Goal: Information Seeking & Learning: Learn about a topic

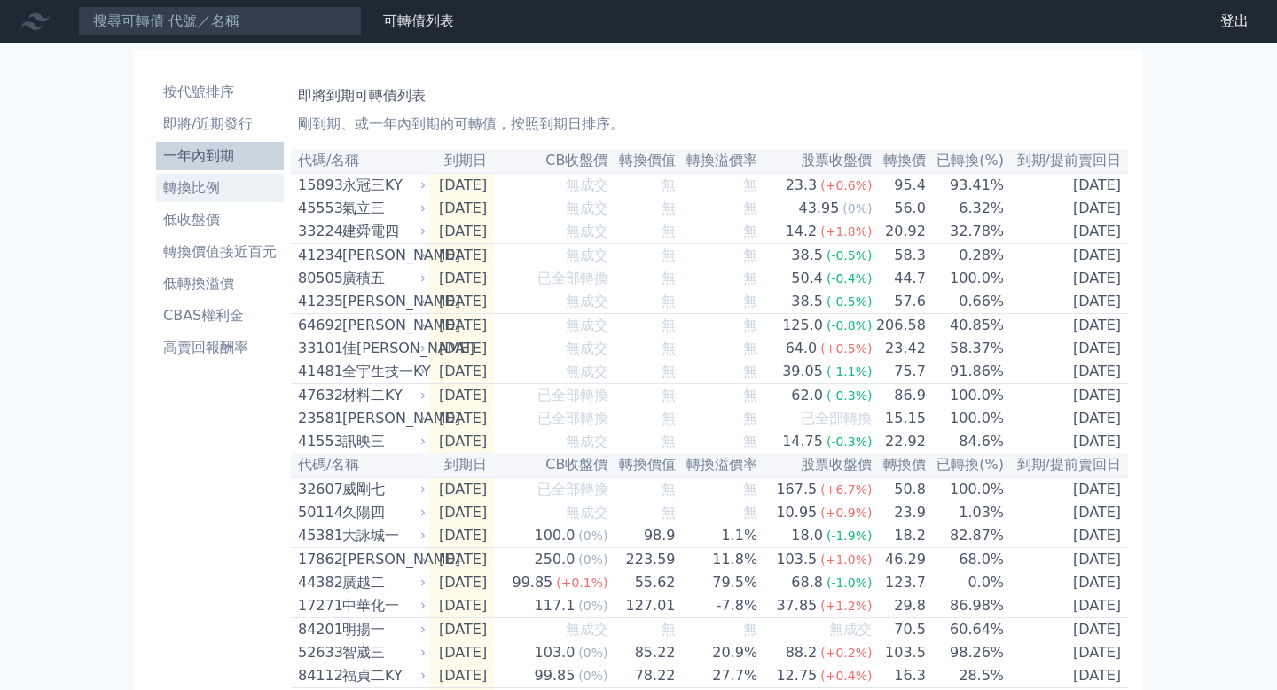
click at [241, 175] on link "轉換比例" at bounding box center [220, 188] width 128 height 28
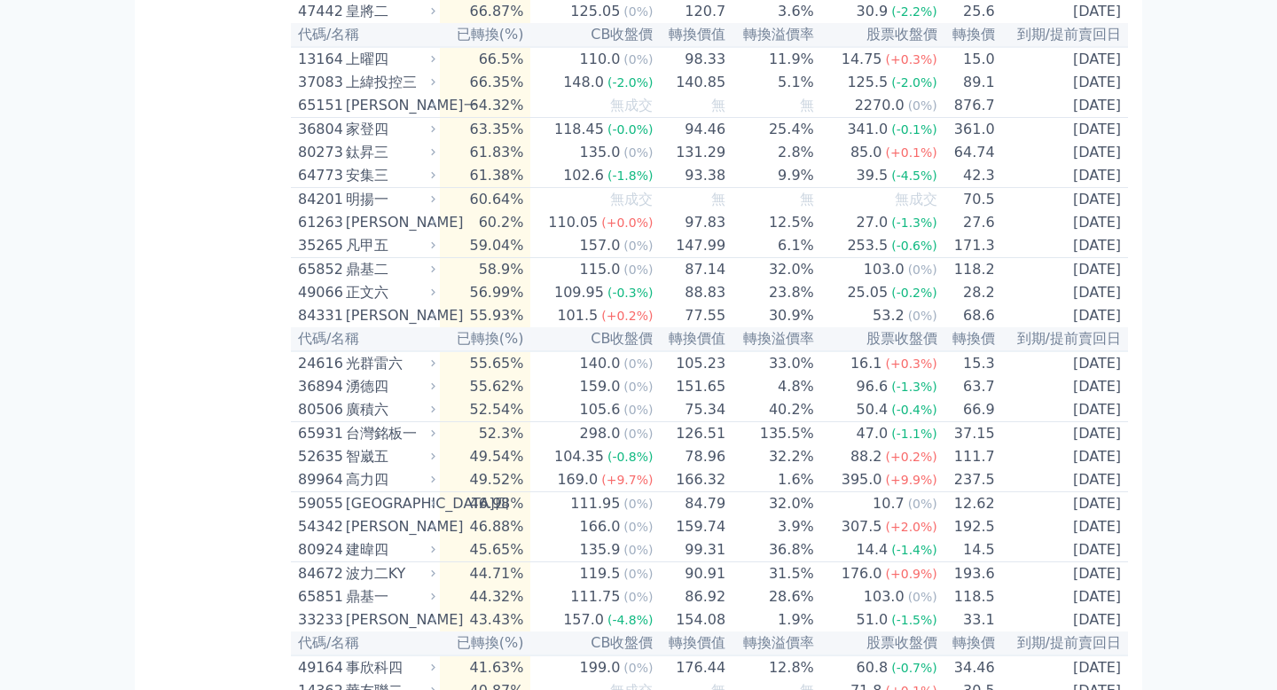
scroll to position [2255, 0]
click at [363, 164] on div "鈦昇三" at bounding box center [389, 153] width 86 height 21
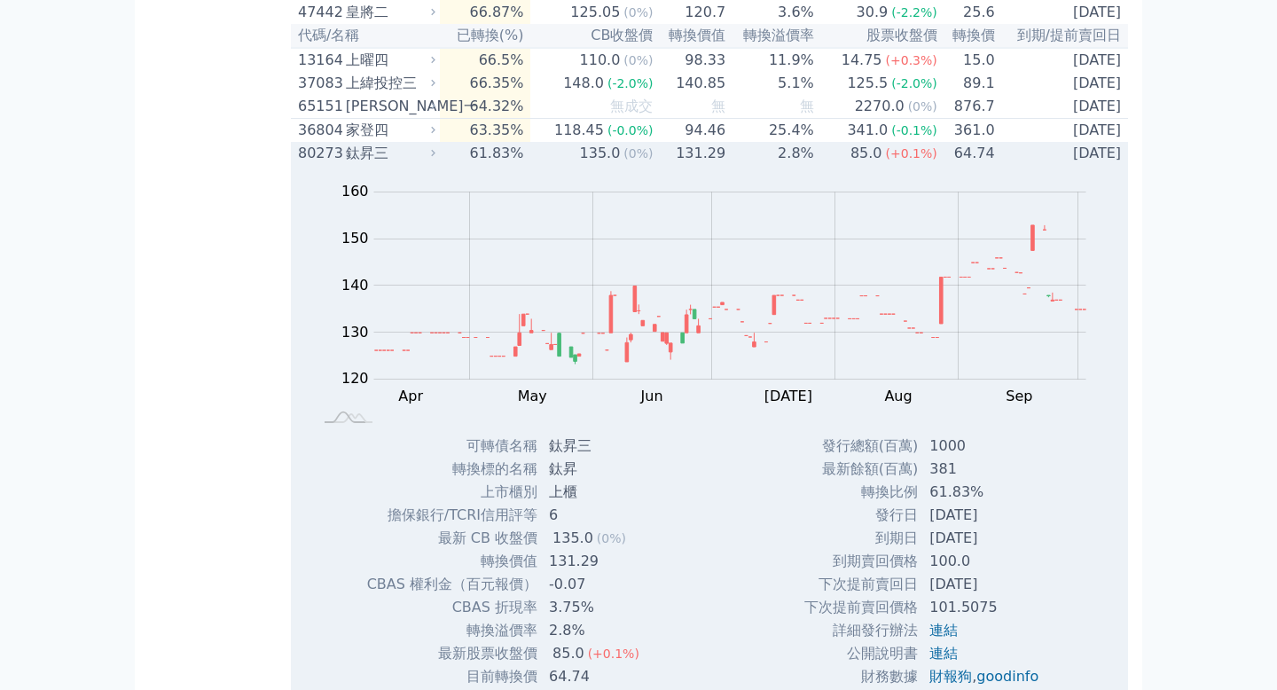
click at [363, 164] on div "鈦昇三" at bounding box center [389, 153] width 86 height 21
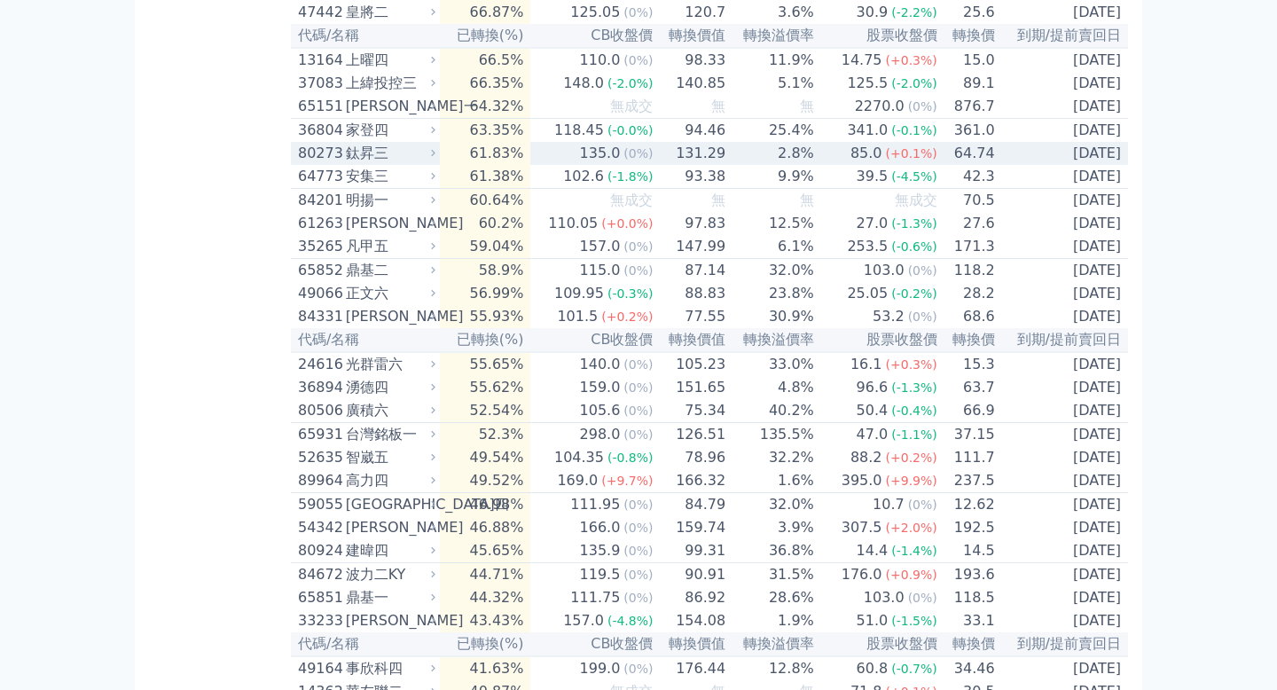
click at [363, 164] on div "鈦昇三" at bounding box center [389, 153] width 86 height 21
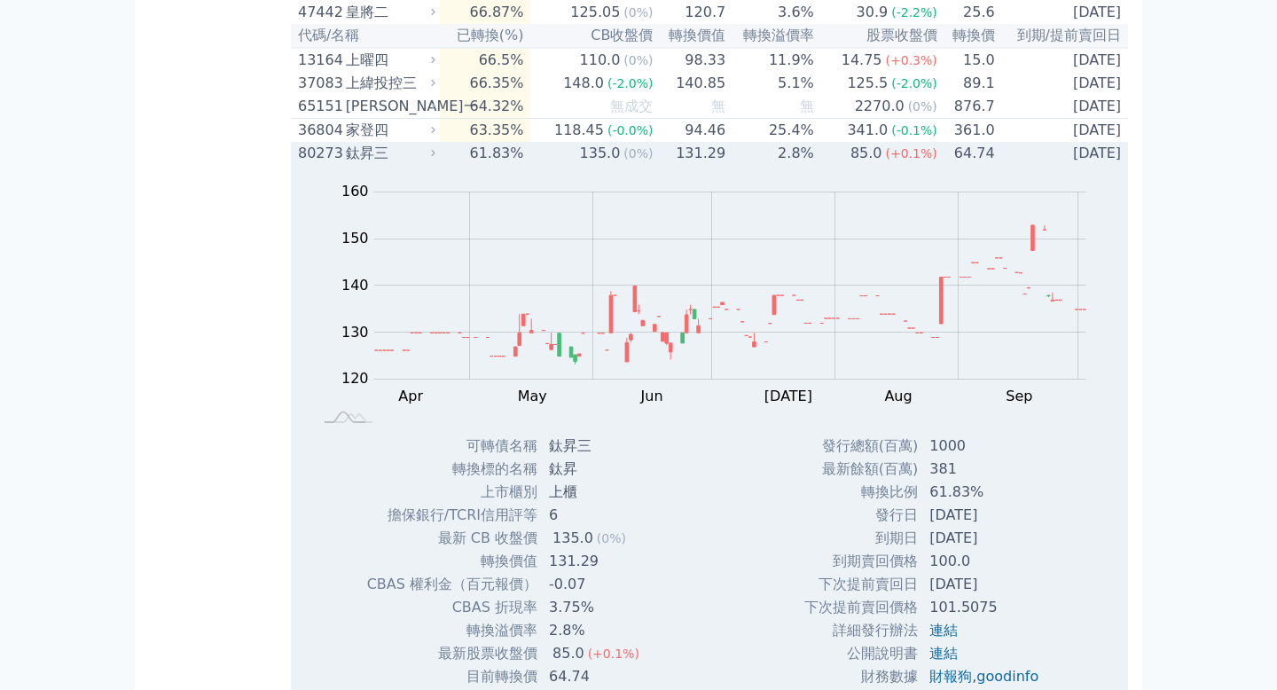
click at [363, 164] on div "鈦昇三" at bounding box center [389, 153] width 86 height 21
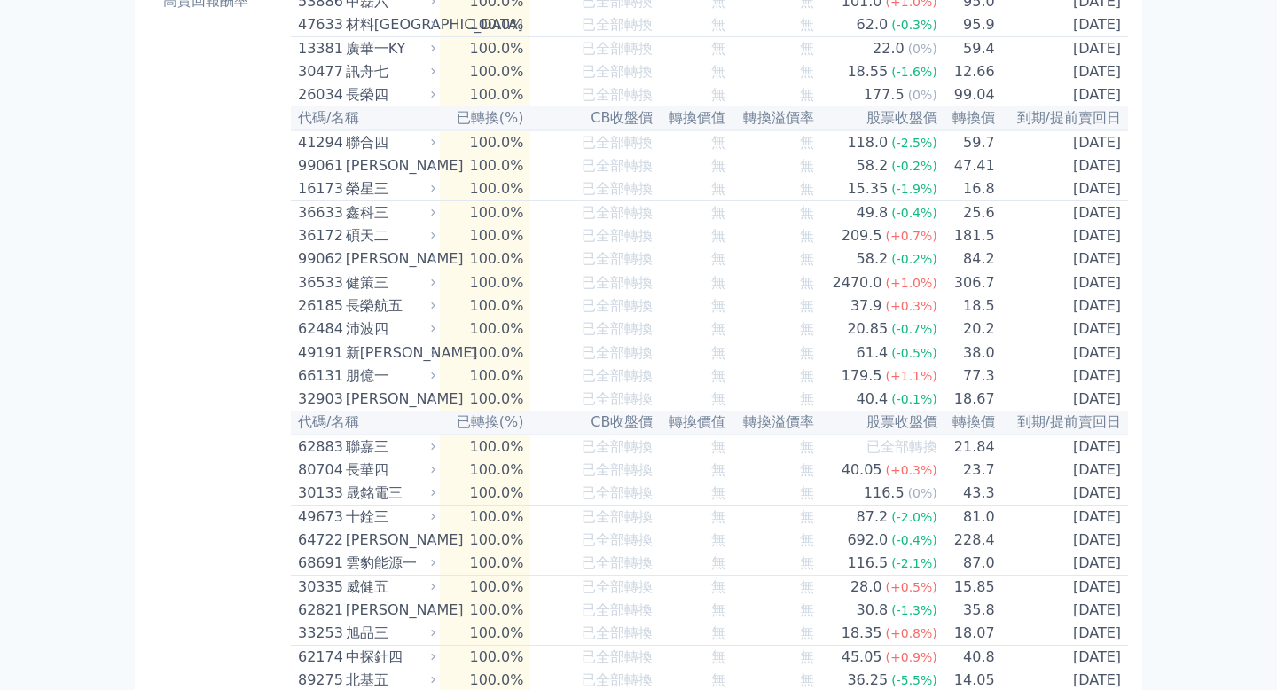
scroll to position [0, 0]
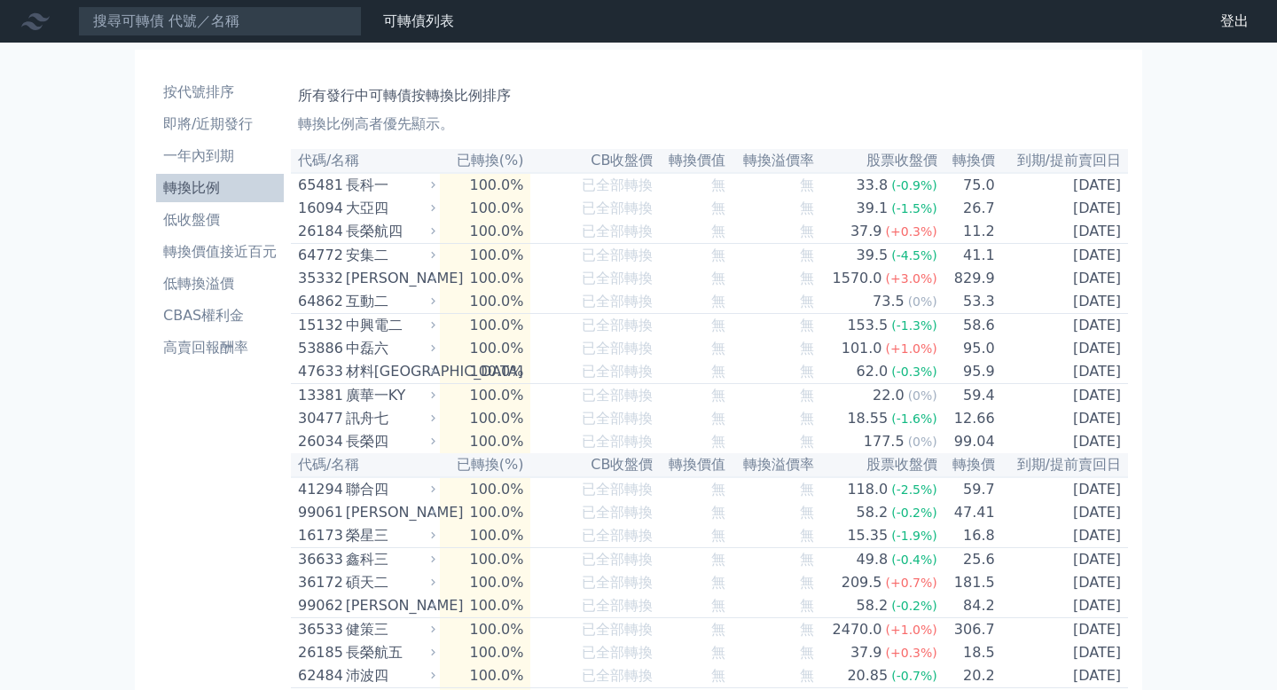
click at [970, 162] on th "轉換價" at bounding box center [967, 161] width 58 height 24
click at [224, 281] on li "低轉換溢價" at bounding box center [220, 283] width 128 height 21
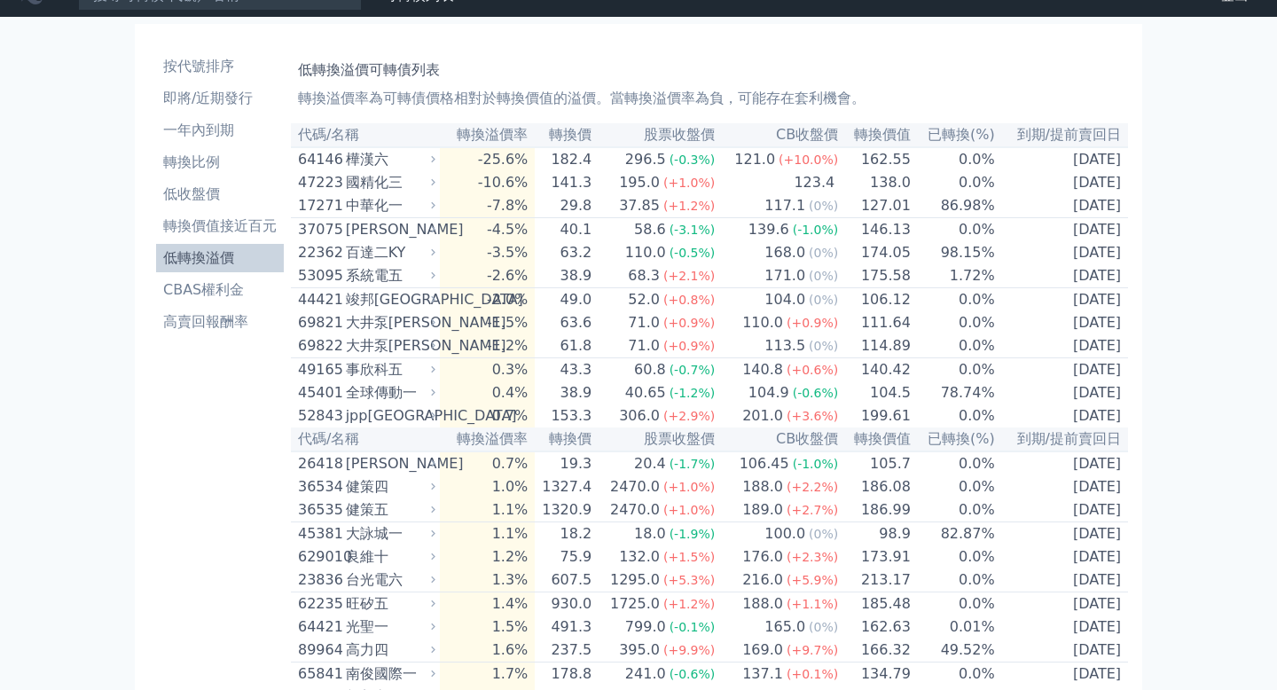
scroll to position [25, 0]
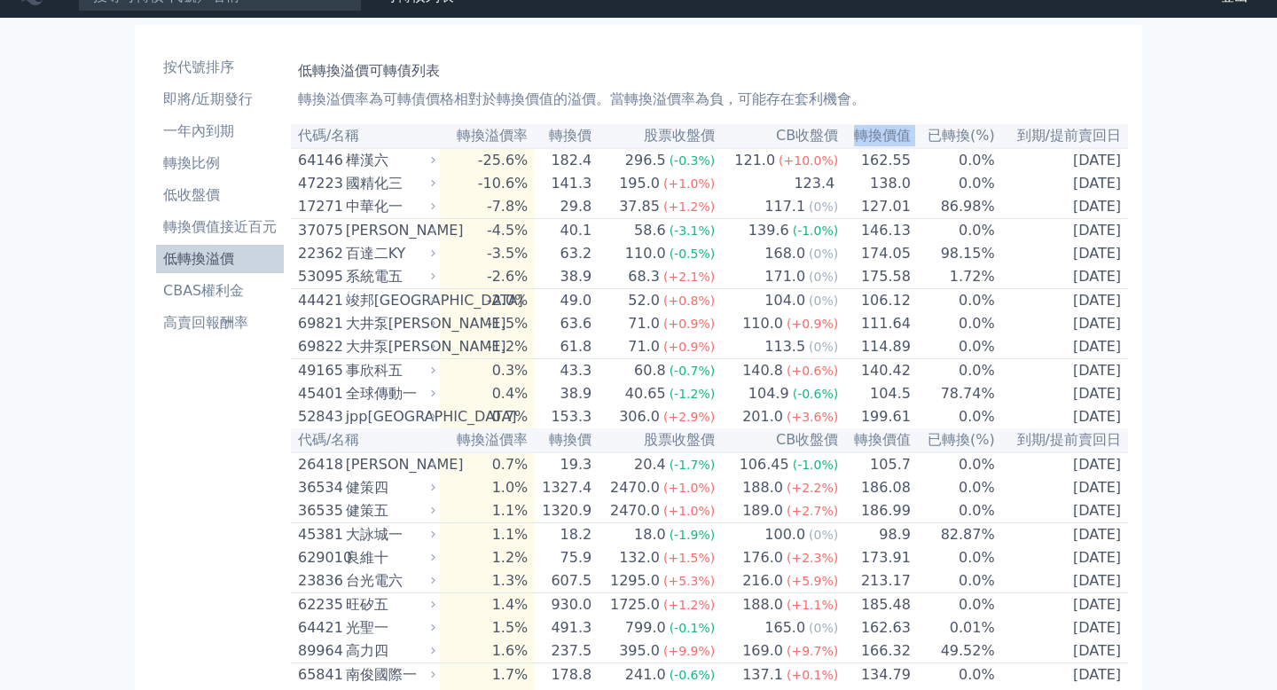
drag, startPoint x: 851, startPoint y: 137, endPoint x: 915, endPoint y: 137, distance: 64.8
click at [915, 137] on tr "代碼/名稱 轉換溢價率 轉換價 股票收盤價 CB收盤價 轉換價值 已轉換(%) 到期/提前賣回日" at bounding box center [709, 136] width 837 height 24
copy tr "轉換價值"
